Goal: Task Accomplishment & Management: Complete application form

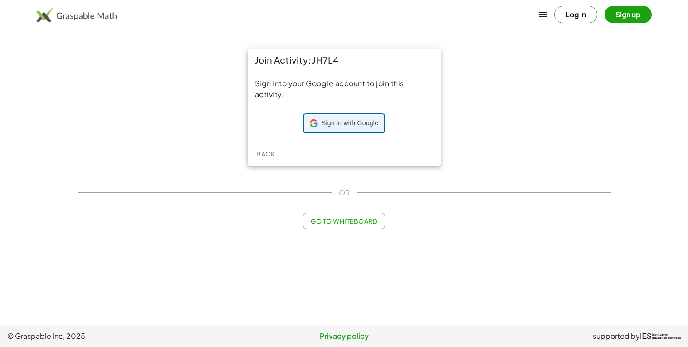
click at [346, 125] on span "Sign in with Google" at bounding box center [349, 123] width 57 height 9
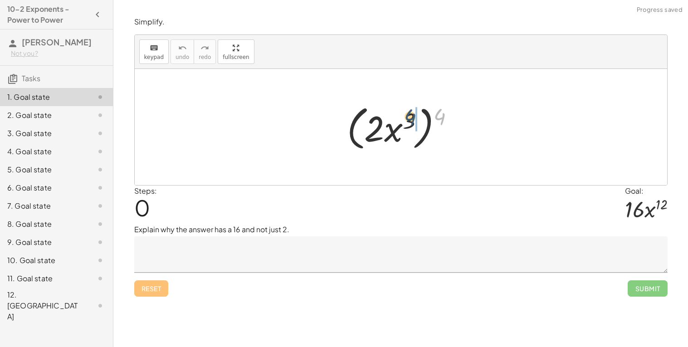
drag, startPoint x: 446, startPoint y: 119, endPoint x: 415, endPoint y: 119, distance: 30.8
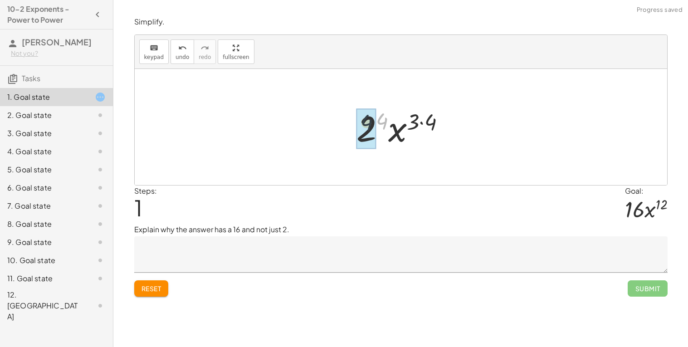
drag, startPoint x: 379, startPoint y: 122, endPoint x: 361, endPoint y: 124, distance: 18.7
drag, startPoint x: 414, startPoint y: 120, endPoint x: 427, endPoint y: 121, distance: 12.7
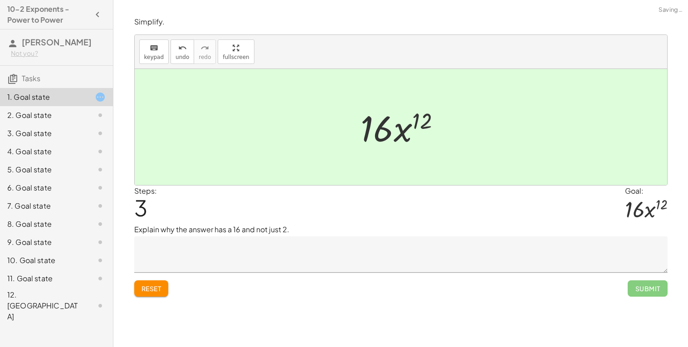
click at [211, 242] on textarea at bounding box center [400, 254] width 533 height 36
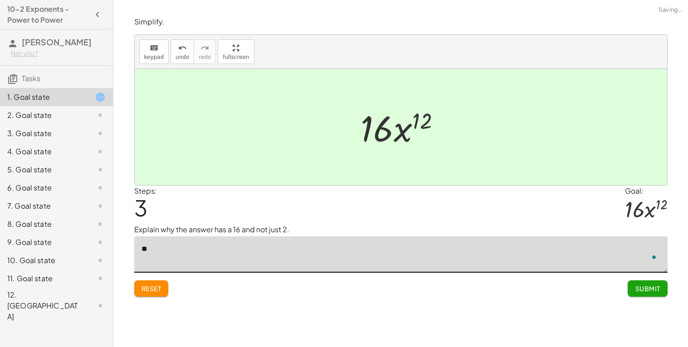
type textarea "*"
type textarea "**********"
click at [633, 287] on button "Submit" at bounding box center [646, 288] width 39 height 16
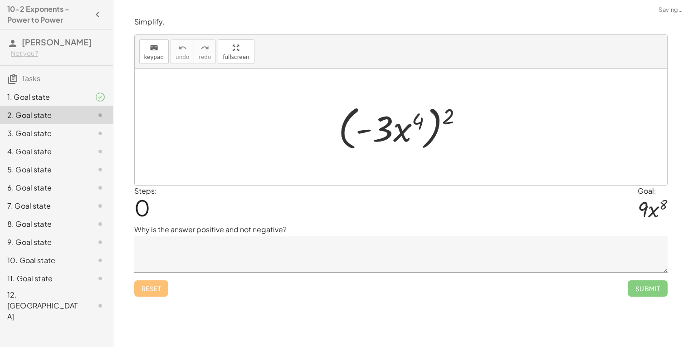
click at [39, 94] on div "1. Goal state" at bounding box center [43, 97] width 73 height 11
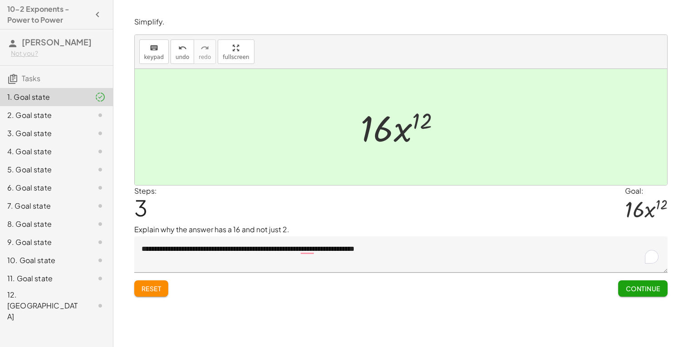
click at [96, 142] on div "2. Goal state" at bounding box center [56, 151] width 113 height 18
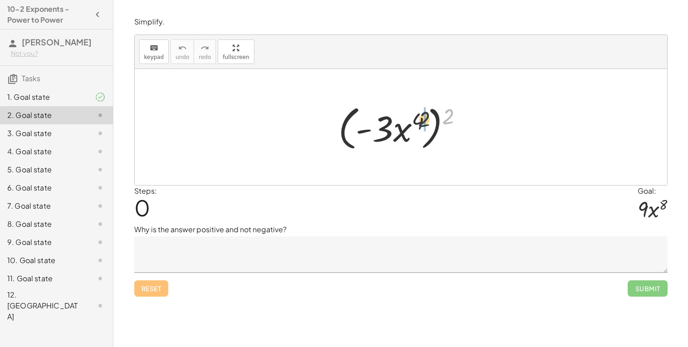
drag, startPoint x: 449, startPoint y: 123, endPoint x: 423, endPoint y: 126, distance: 26.1
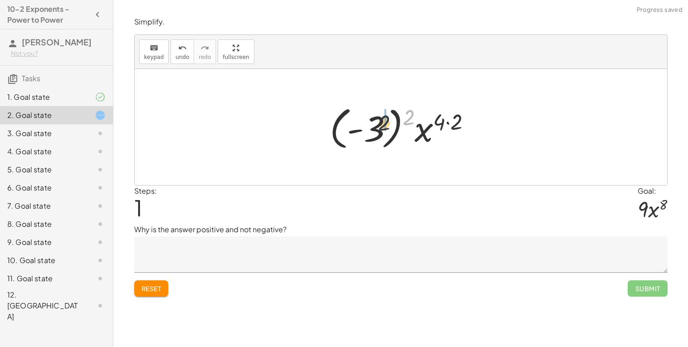
drag, startPoint x: 411, startPoint y: 119, endPoint x: 370, endPoint y: 128, distance: 41.8
click at [370, 128] on div at bounding box center [404, 127] width 158 height 50
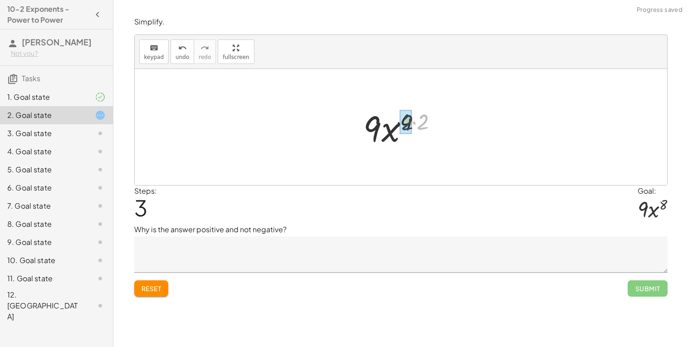
drag, startPoint x: 424, startPoint y: 125, endPoint x: 407, endPoint y: 125, distance: 16.8
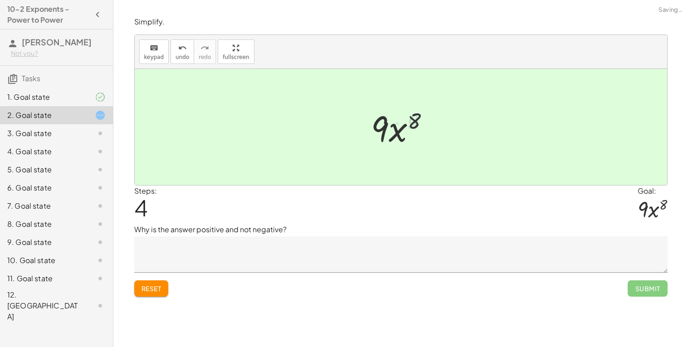
click at [199, 267] on textarea at bounding box center [400, 254] width 533 height 36
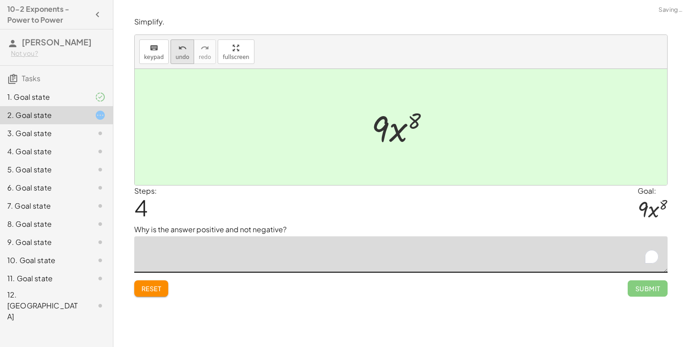
click at [179, 47] on icon "undo" at bounding box center [182, 48] width 9 height 11
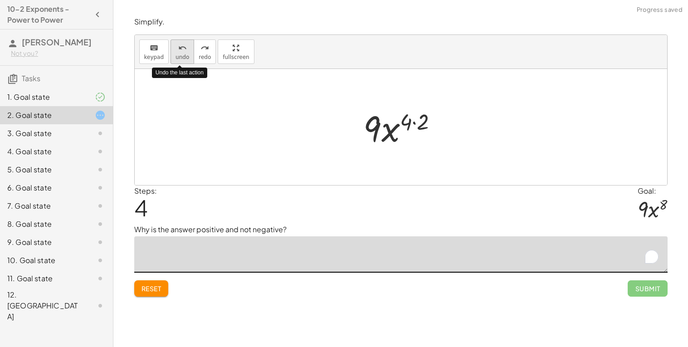
click at [179, 47] on icon "undo" at bounding box center [182, 48] width 9 height 11
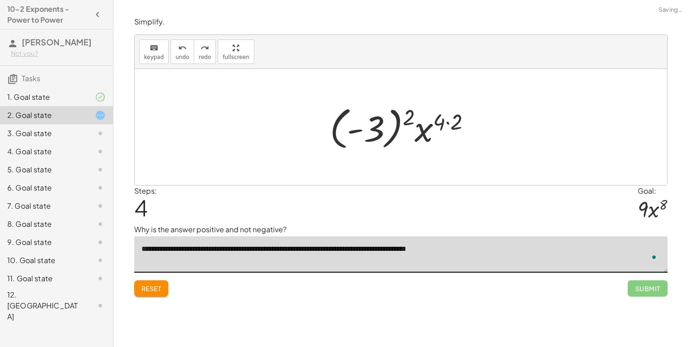
type textarea "**********"
drag, startPoint x: 405, startPoint y: 116, endPoint x: 389, endPoint y: 117, distance: 15.9
click at [389, 117] on div at bounding box center [404, 127] width 158 height 50
drag, startPoint x: 412, startPoint y: 119, endPoint x: 386, endPoint y: 122, distance: 26.4
click at [386, 122] on div at bounding box center [404, 127] width 158 height 50
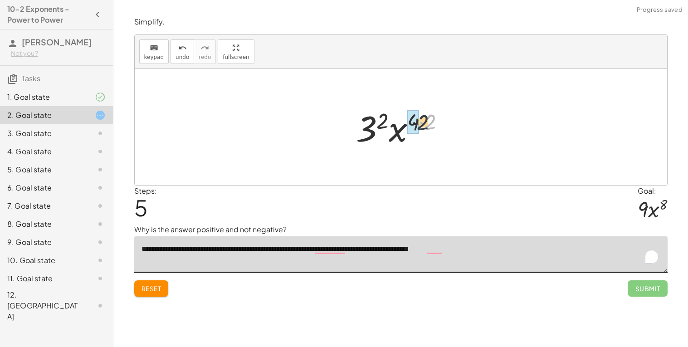
drag, startPoint x: 432, startPoint y: 121, endPoint x: 416, endPoint y: 121, distance: 15.9
drag, startPoint x: 392, startPoint y: 118, endPoint x: 380, endPoint y: 124, distance: 13.6
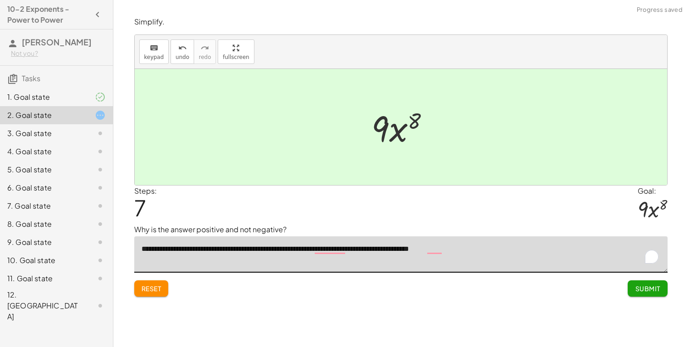
click at [657, 285] on span "Submit" at bounding box center [647, 288] width 25 height 8
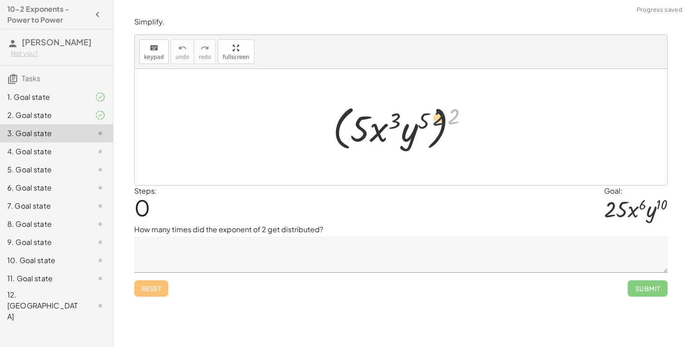
drag, startPoint x: 455, startPoint y: 115, endPoint x: 413, endPoint y: 122, distance: 42.3
click at [413, 122] on div at bounding box center [404, 127] width 152 height 52
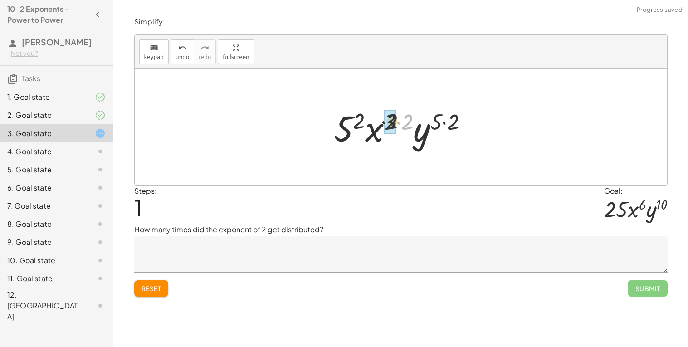
drag, startPoint x: 409, startPoint y: 120, endPoint x: 388, endPoint y: 120, distance: 20.4
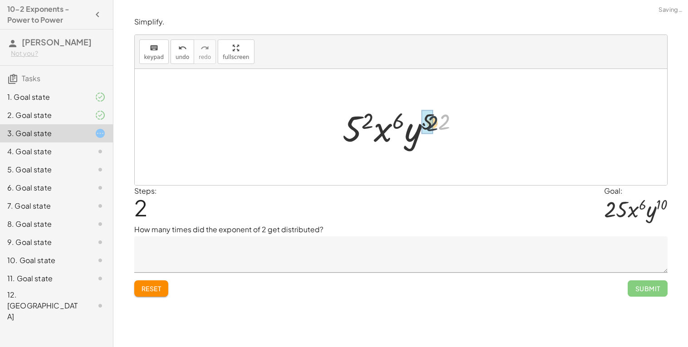
drag, startPoint x: 441, startPoint y: 120, endPoint x: 428, endPoint y: 121, distance: 12.8
drag, startPoint x: 376, startPoint y: 122, endPoint x: 355, endPoint y: 128, distance: 21.7
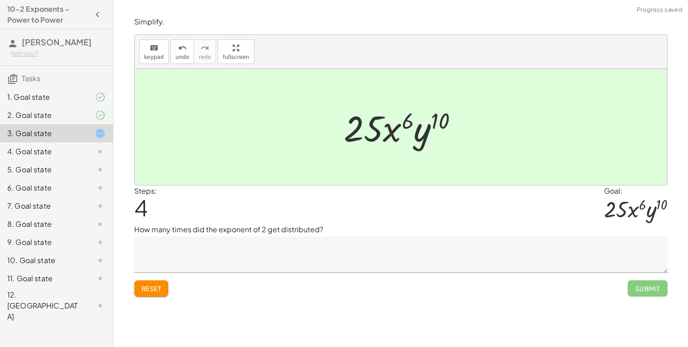
click at [305, 261] on textarea at bounding box center [400, 254] width 533 height 36
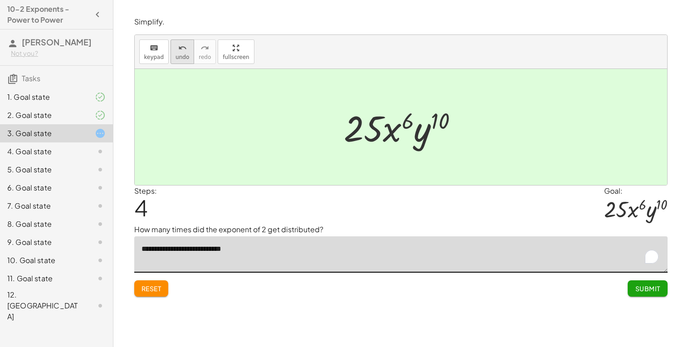
click at [179, 55] on span "undo" at bounding box center [182, 57] width 14 height 6
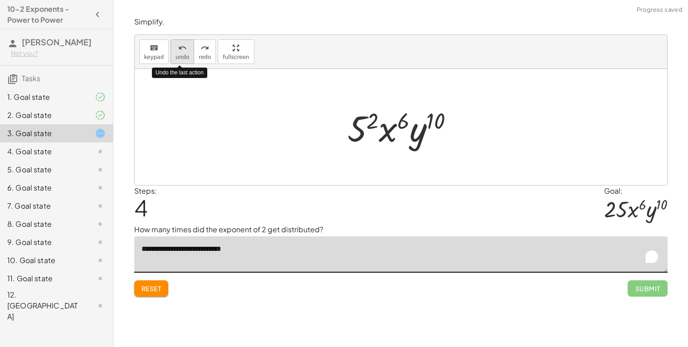
click at [179, 55] on span "undo" at bounding box center [182, 57] width 14 height 6
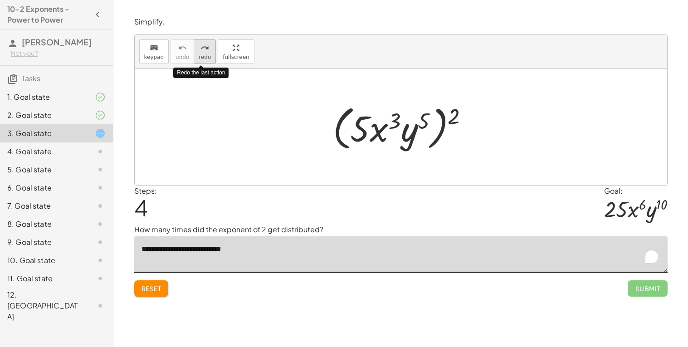
click at [208, 47] on button "redo redo" at bounding box center [205, 51] width 22 height 24
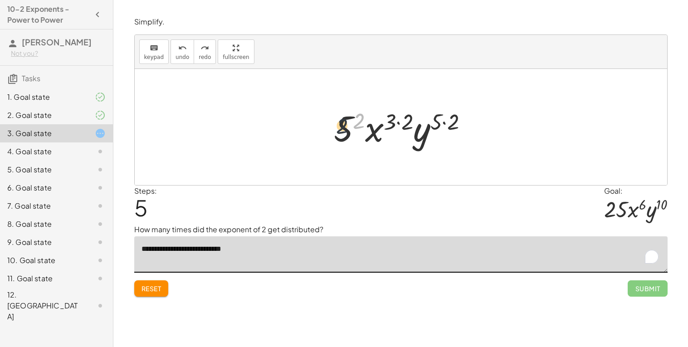
drag, startPoint x: 359, startPoint y: 121, endPoint x: 328, endPoint y: 131, distance: 32.0
drag, startPoint x: 359, startPoint y: 122, endPoint x: 348, endPoint y: 126, distance: 11.3
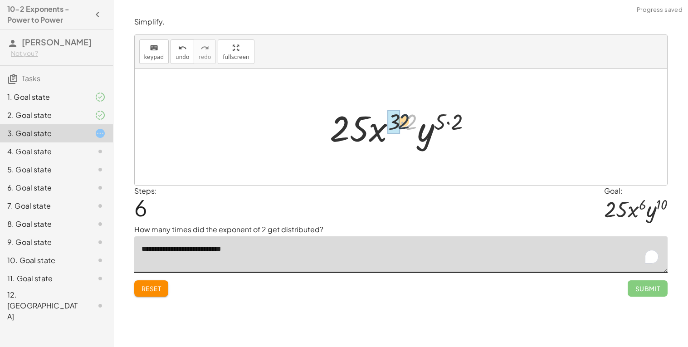
drag, startPoint x: 409, startPoint y: 121, endPoint x: 395, endPoint y: 121, distance: 14.5
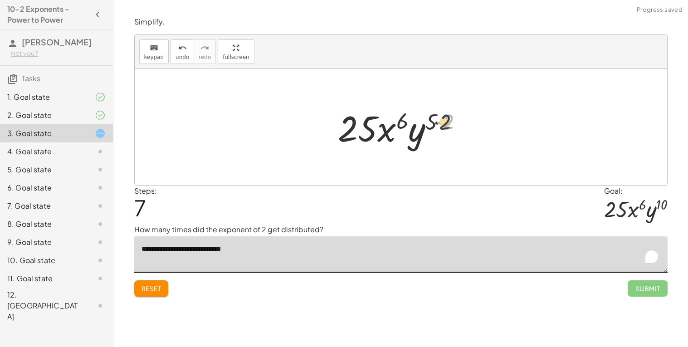
drag, startPoint x: 448, startPoint y: 117, endPoint x: 441, endPoint y: 117, distance: 7.3
click at [441, 117] on div at bounding box center [404, 127] width 141 height 47
drag, startPoint x: 450, startPoint y: 119, endPoint x: 433, endPoint y: 118, distance: 17.2
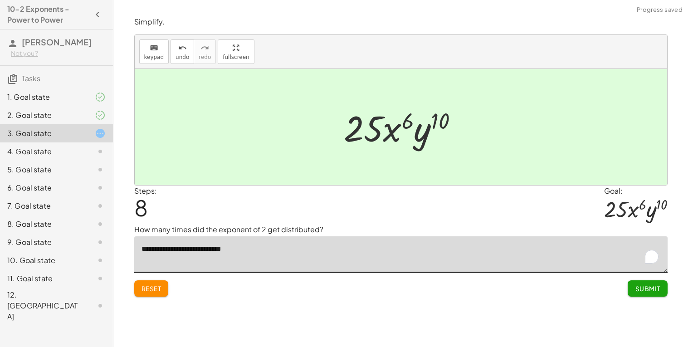
click at [442, 255] on textarea "**********" at bounding box center [400, 254] width 533 height 36
click at [203, 247] on textarea "**********" at bounding box center [400, 254] width 533 height 36
type textarea "**********"
click at [631, 285] on button "Submit" at bounding box center [646, 288] width 39 height 16
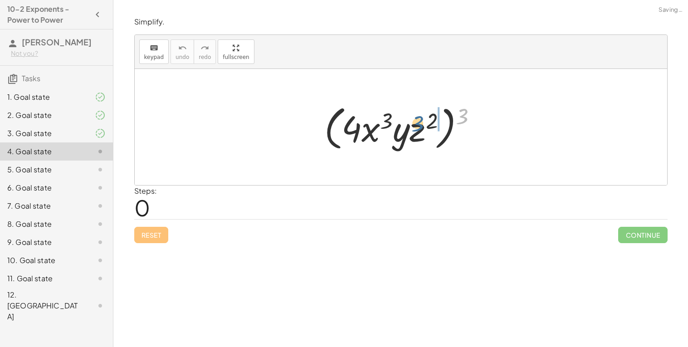
drag, startPoint x: 466, startPoint y: 119, endPoint x: 418, endPoint y: 127, distance: 48.3
click at [418, 127] on div at bounding box center [404, 127] width 169 height 52
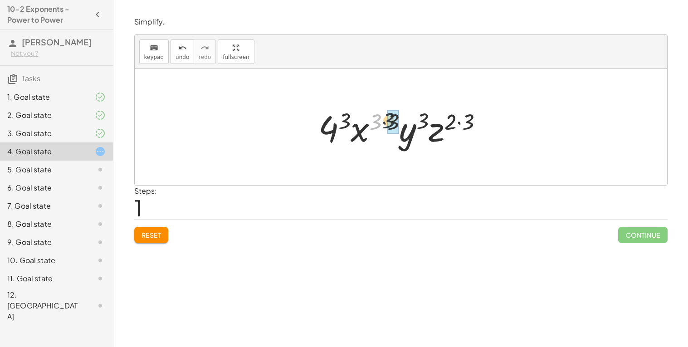
drag, startPoint x: 376, startPoint y: 125, endPoint x: 393, endPoint y: 123, distance: 16.4
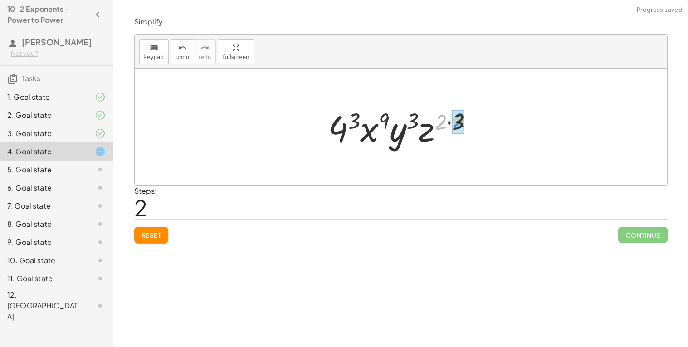
drag, startPoint x: 437, startPoint y: 121, endPoint x: 450, endPoint y: 120, distance: 12.7
click at [450, 120] on div at bounding box center [403, 127] width 161 height 47
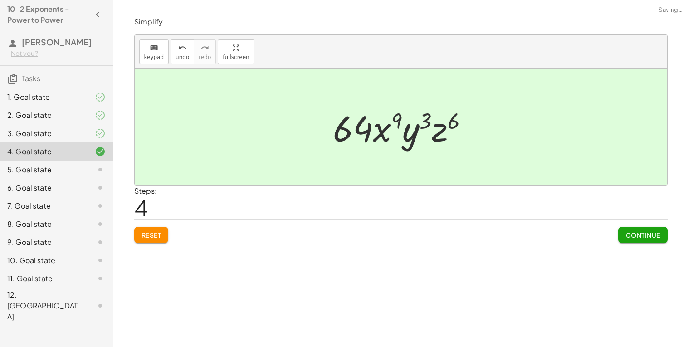
click at [629, 234] on span "Continue" at bounding box center [642, 235] width 34 height 8
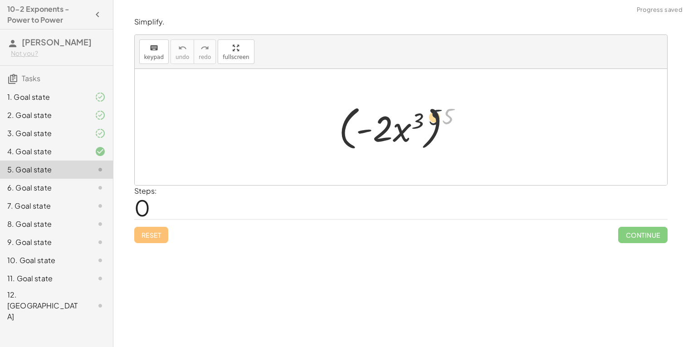
drag, startPoint x: 451, startPoint y: 116, endPoint x: 405, endPoint y: 125, distance: 46.2
click at [405, 125] on div at bounding box center [404, 127] width 140 height 52
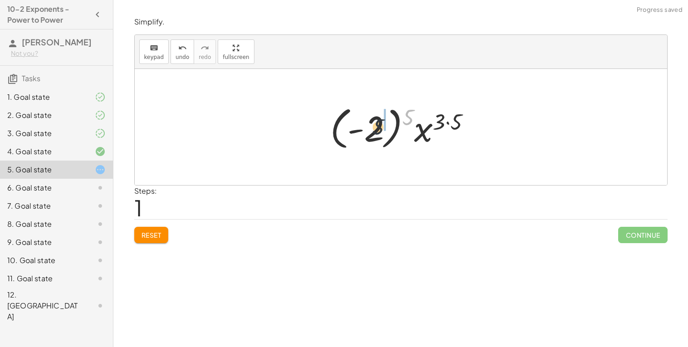
drag, startPoint x: 407, startPoint y: 109, endPoint x: 373, endPoint y: 119, distance: 36.2
click at [373, 119] on div at bounding box center [403, 127] width 157 height 50
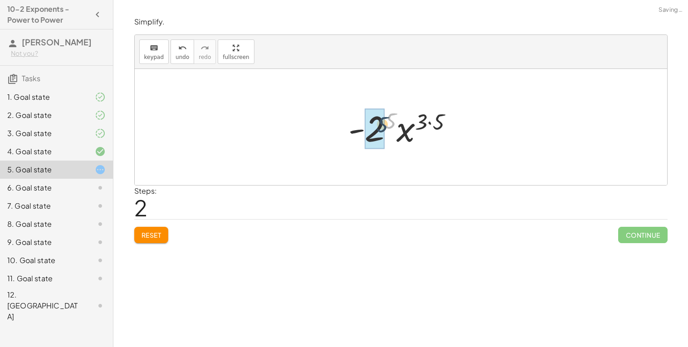
drag, startPoint x: 396, startPoint y: 120, endPoint x: 373, endPoint y: 125, distance: 23.2
drag, startPoint x: 442, startPoint y: 122, endPoint x: 428, endPoint y: 122, distance: 14.1
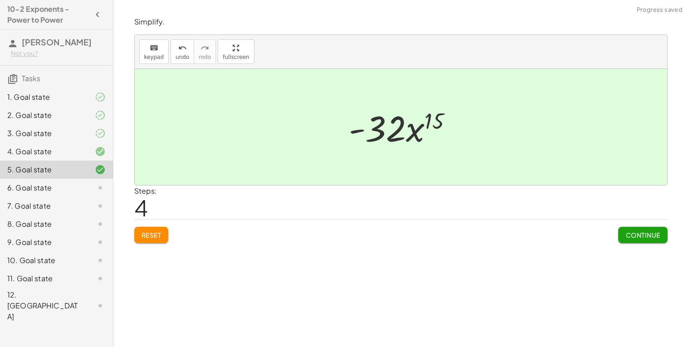
click at [638, 232] on span "Continue" at bounding box center [642, 235] width 34 height 8
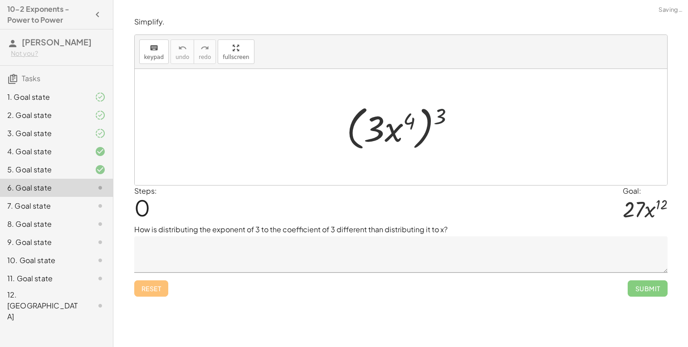
drag, startPoint x: 439, startPoint y: 119, endPoint x: 391, endPoint y: 125, distance: 48.4
click at [391, 125] on div at bounding box center [404, 127] width 125 height 52
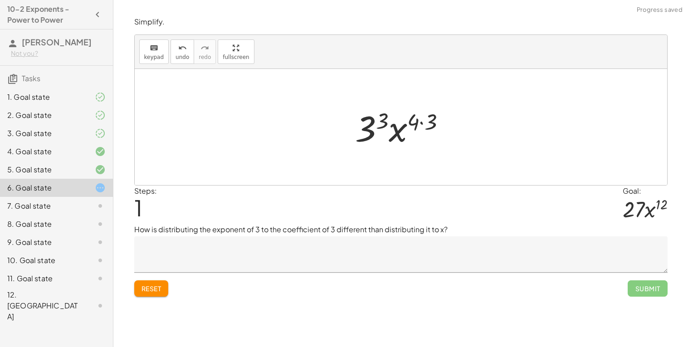
click at [300, 292] on div "Reset Submit" at bounding box center [400, 284] width 533 height 24
click at [298, 244] on textarea at bounding box center [400, 254] width 533 height 36
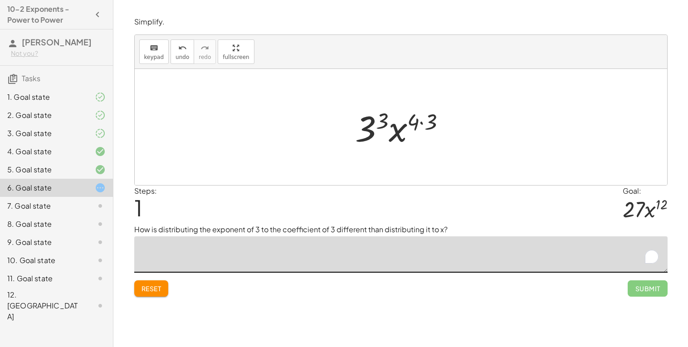
click at [314, 238] on textarea "To enrich screen reader interactions, please activate Accessibility in Grammarl…" at bounding box center [400, 254] width 533 height 36
click at [144, 283] on button "Reset" at bounding box center [151, 288] width 34 height 16
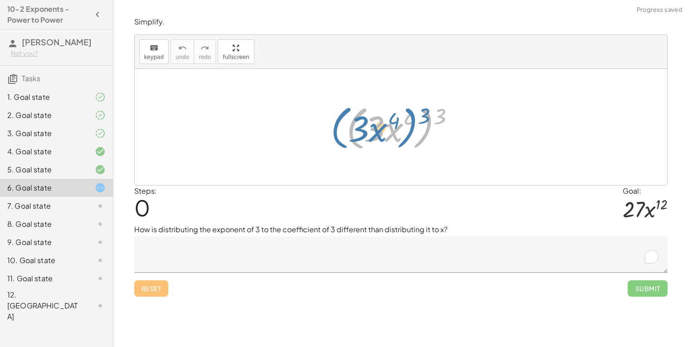
drag, startPoint x: 432, startPoint y: 121, endPoint x: 426, endPoint y: 122, distance: 6.4
click at [426, 122] on div at bounding box center [404, 127] width 125 height 52
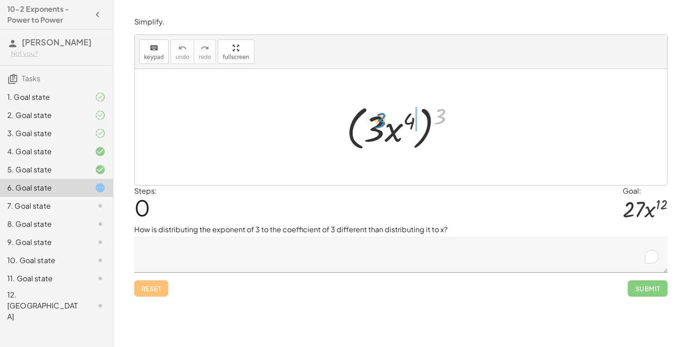
drag, startPoint x: 442, startPoint y: 111, endPoint x: 382, endPoint y: 115, distance: 59.9
click at [382, 115] on div at bounding box center [404, 127] width 125 height 52
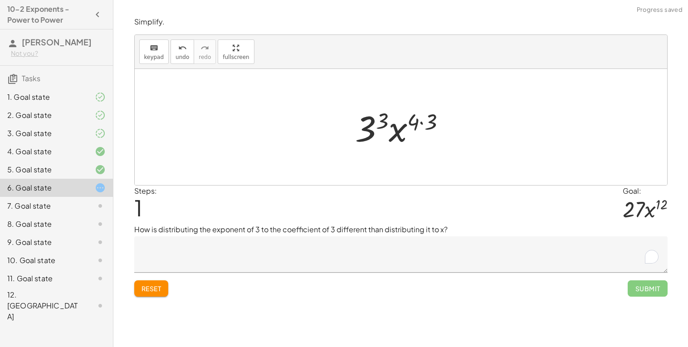
click at [365, 260] on textarea "To enrich screen reader interactions, please activate Accessibility in Grammarl…" at bounding box center [400, 254] width 533 height 36
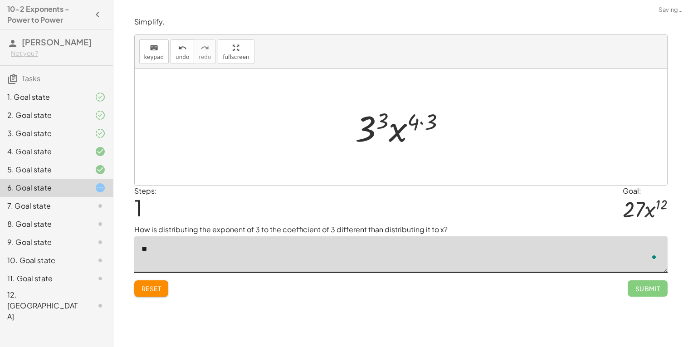
type textarea "*"
type textarea "**********"
